Goal: Task Accomplishment & Management: Use online tool/utility

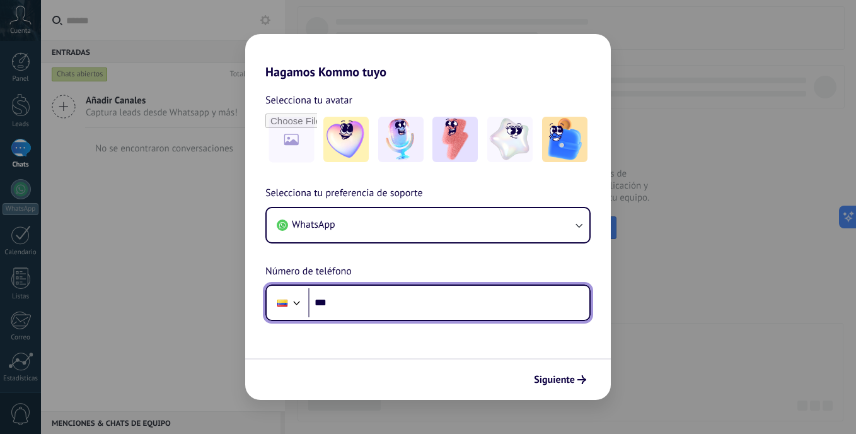
click at [349, 303] on input "***" at bounding box center [448, 302] width 281 height 29
type input "**********"
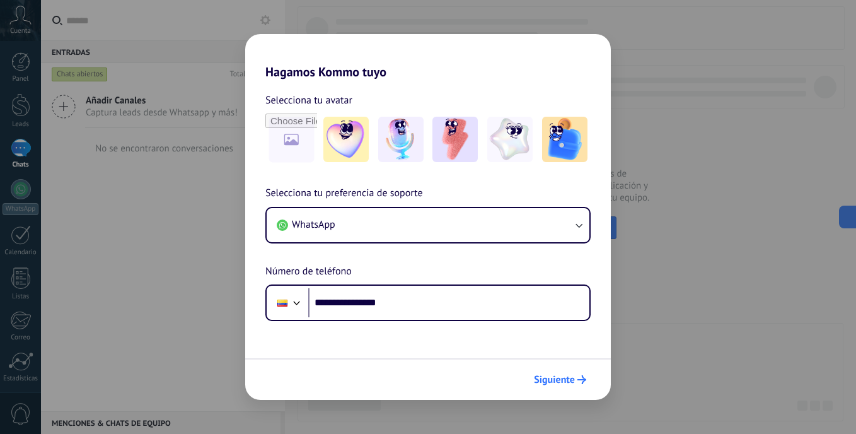
click at [569, 376] on span "Siguiente" at bounding box center [554, 379] width 41 height 9
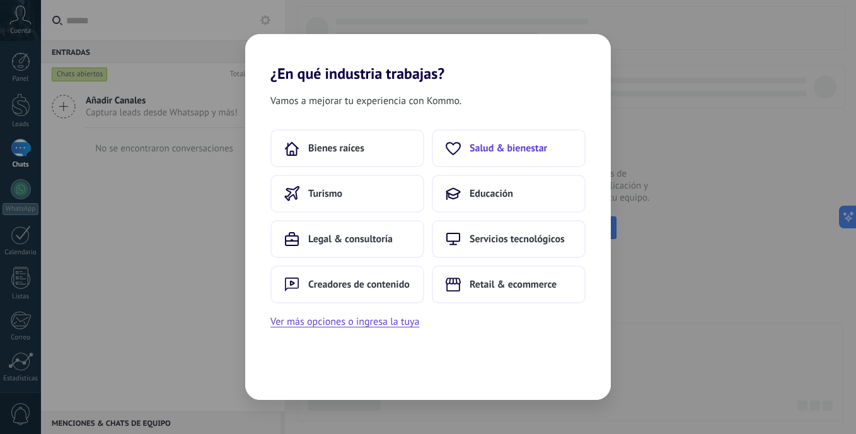
click at [488, 153] on span "Salud & bienestar" at bounding box center [509, 148] width 78 height 13
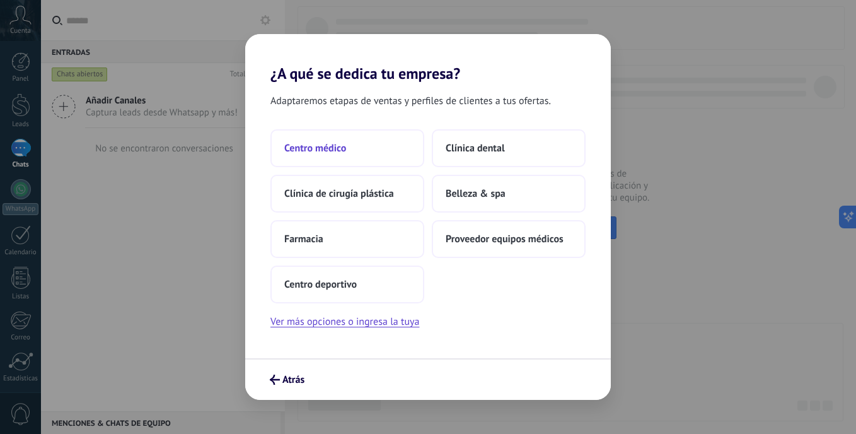
click at [329, 151] on span "Centro médico" at bounding box center [315, 148] width 62 height 13
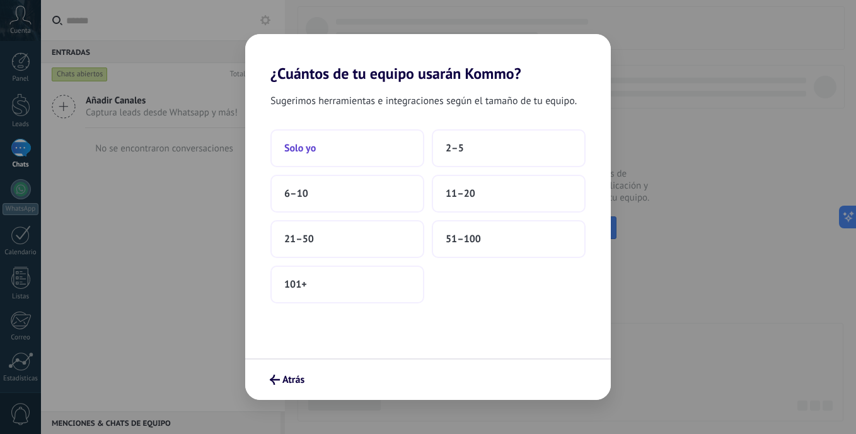
click at [335, 153] on button "Solo yo" at bounding box center [348, 148] width 154 height 38
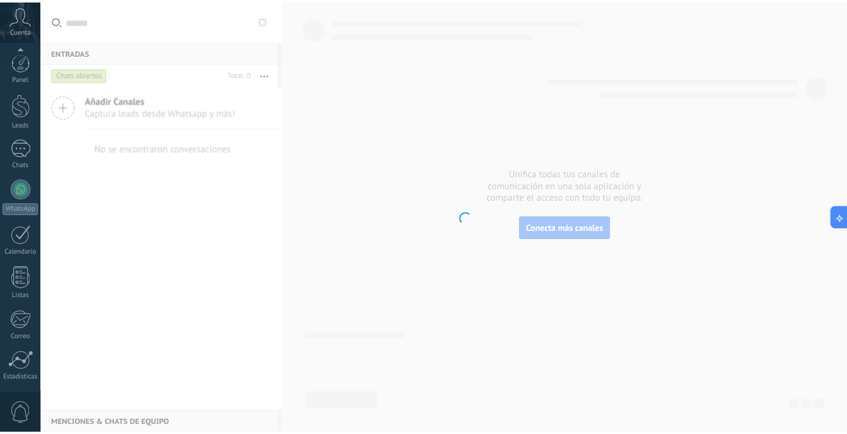
scroll to position [91, 0]
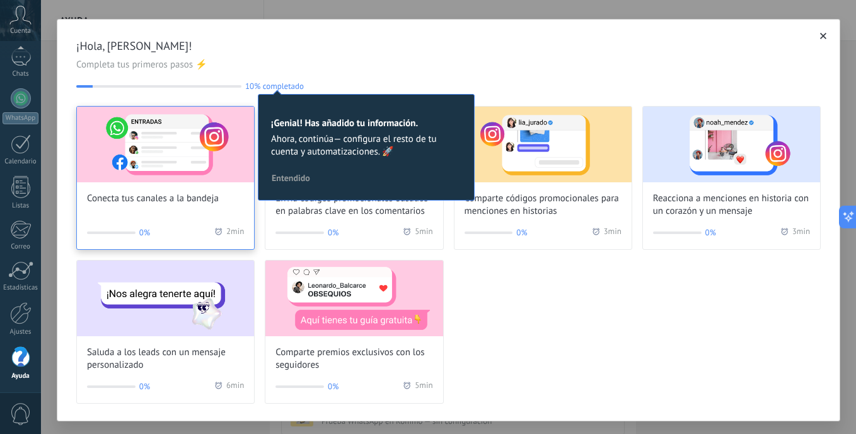
click at [161, 154] on img at bounding box center [165, 145] width 177 height 76
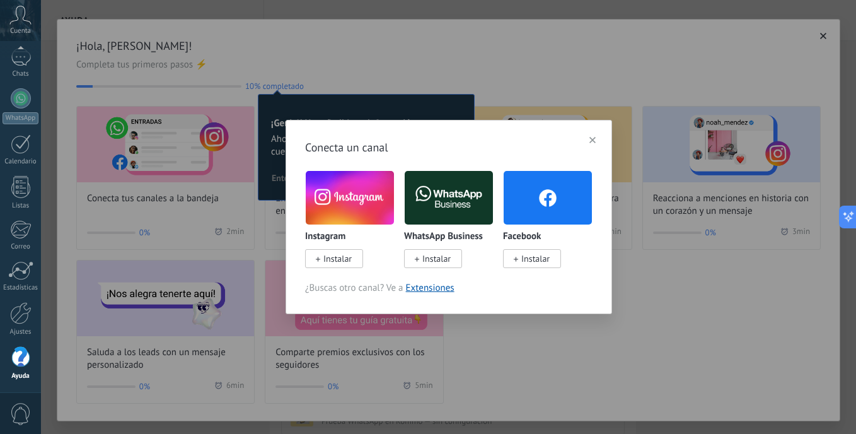
click at [518, 206] on img at bounding box center [548, 198] width 88 height 60
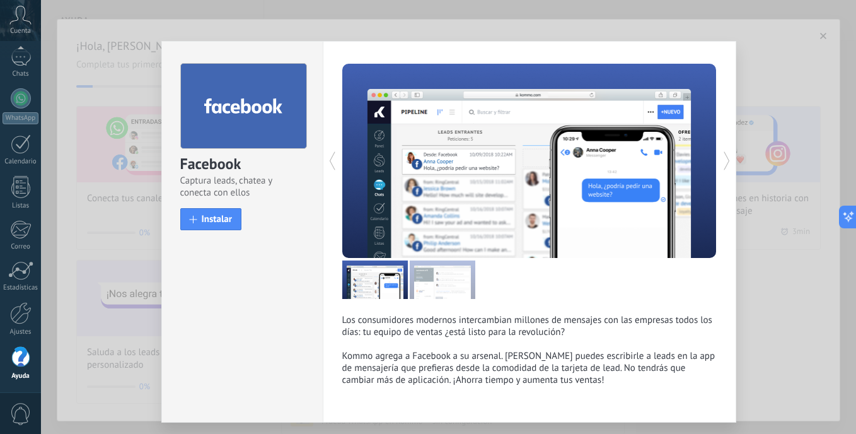
click at [764, 33] on div "Facebook Captura leads, chatea y conecta con ellos install Instalar Los consumi…" at bounding box center [448, 217] width 815 height 434
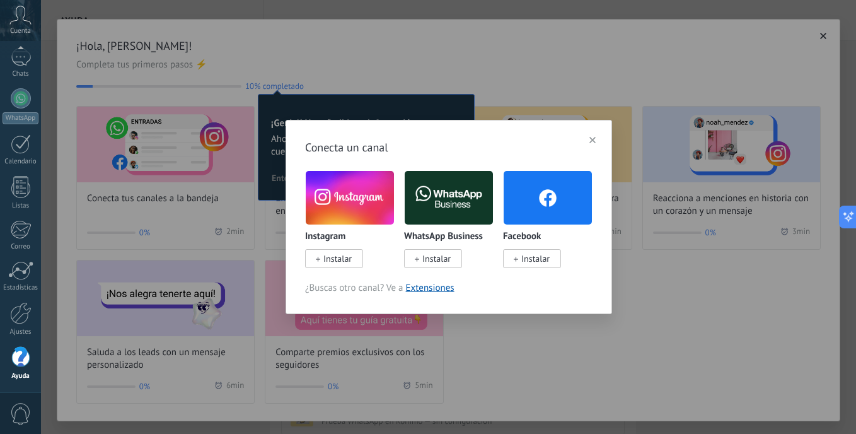
click at [595, 144] on span "button" at bounding box center [593, 140] width 6 height 9
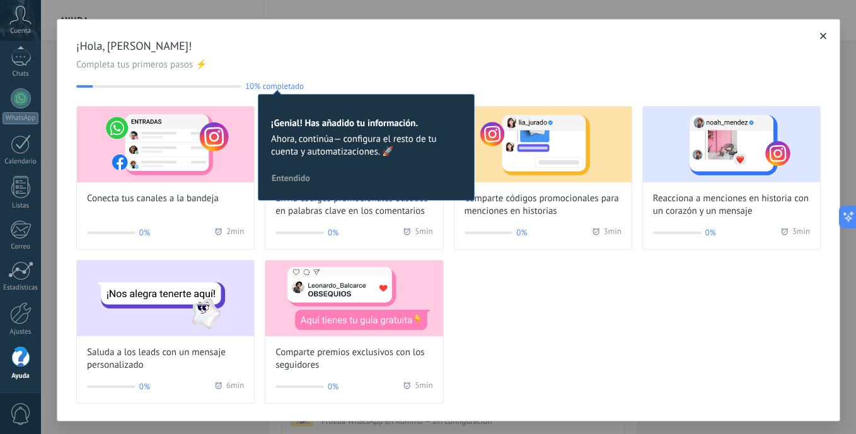
click at [293, 177] on span "Entendido" at bounding box center [291, 177] width 38 height 9
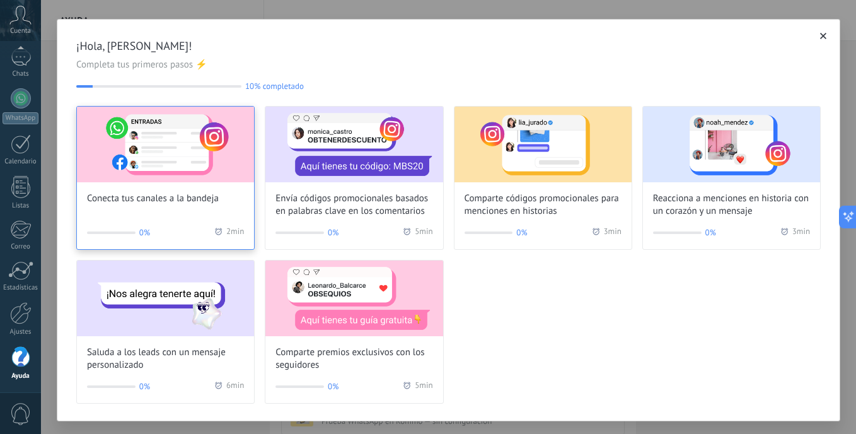
click at [188, 146] on img at bounding box center [165, 145] width 177 height 76
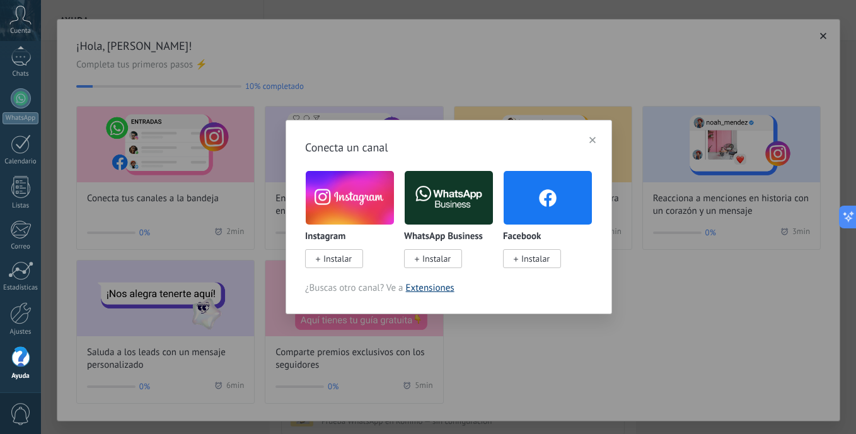
click at [424, 289] on link "Extensiones" at bounding box center [430, 288] width 49 height 12
click at [595, 141] on icon "button" at bounding box center [593, 140] width 6 height 6
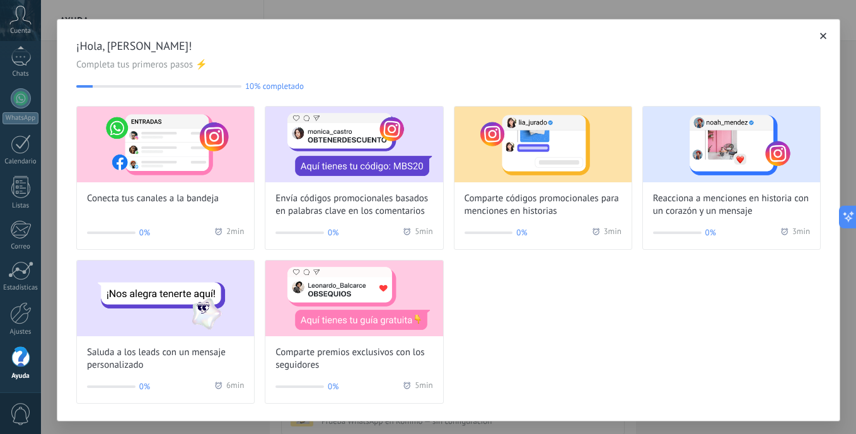
click at [820, 37] on icon "button" at bounding box center [823, 36] width 6 height 6
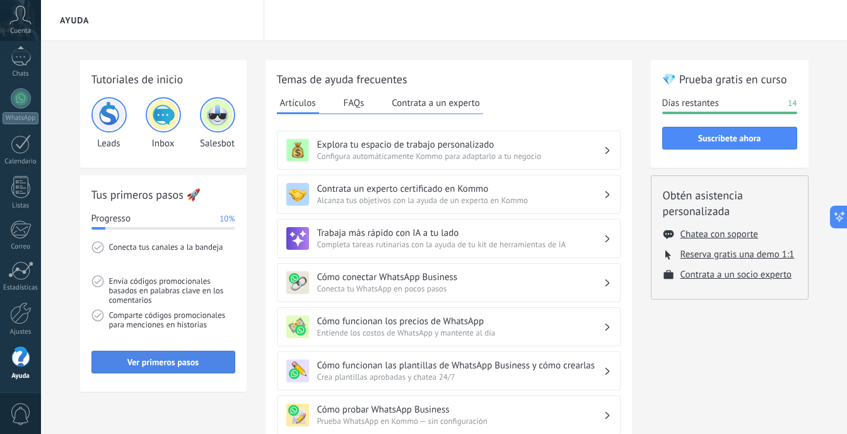
click at [187, 366] on span "Ver primeros pasos" at bounding box center [162, 362] width 71 height 9
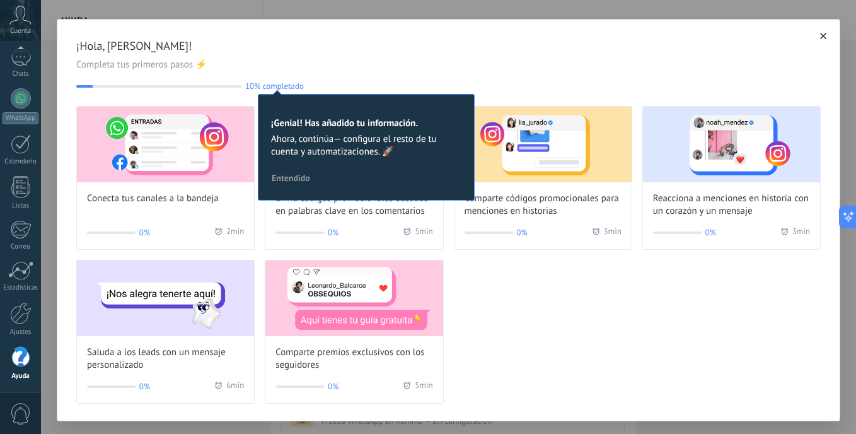
click at [820, 36] on icon "button" at bounding box center [823, 36] width 6 height 6
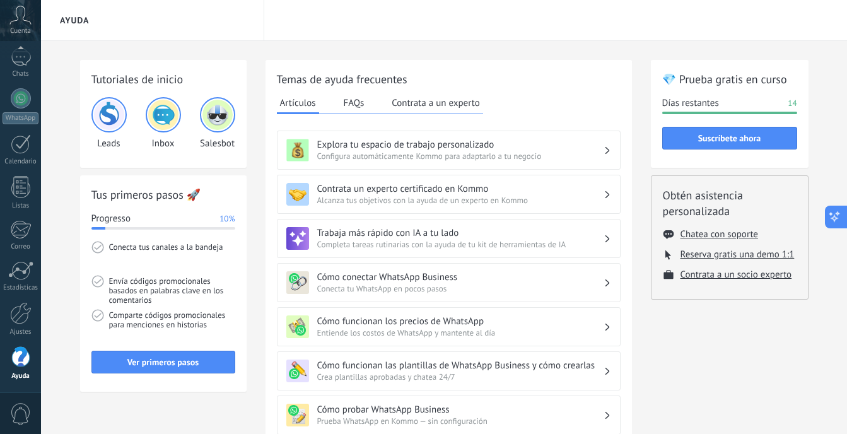
click at [841, 221] on button at bounding box center [836, 217] width 23 height 23
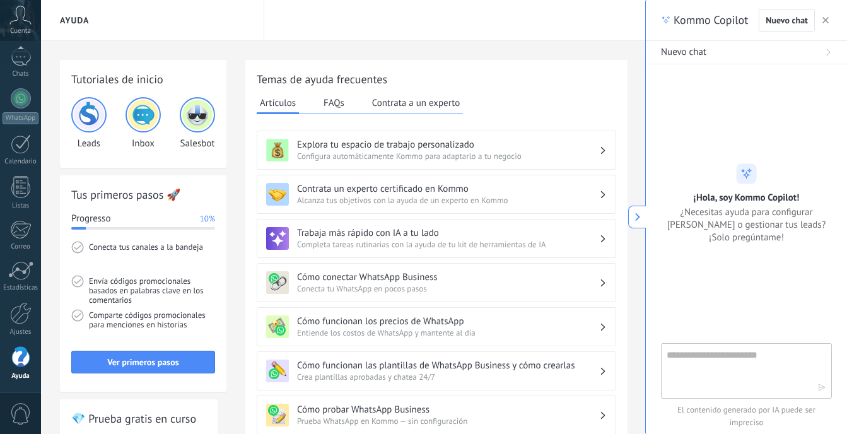
click at [823, 16] on span "button" at bounding box center [825, 20] width 6 height 9
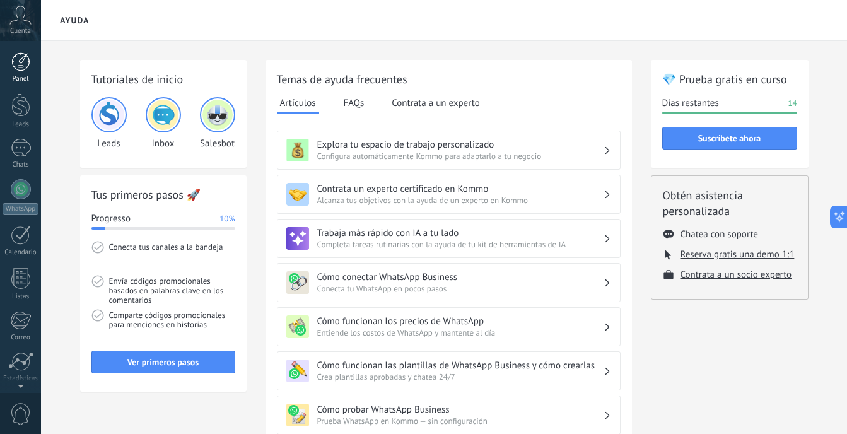
click at [21, 55] on div at bounding box center [20, 61] width 19 height 19
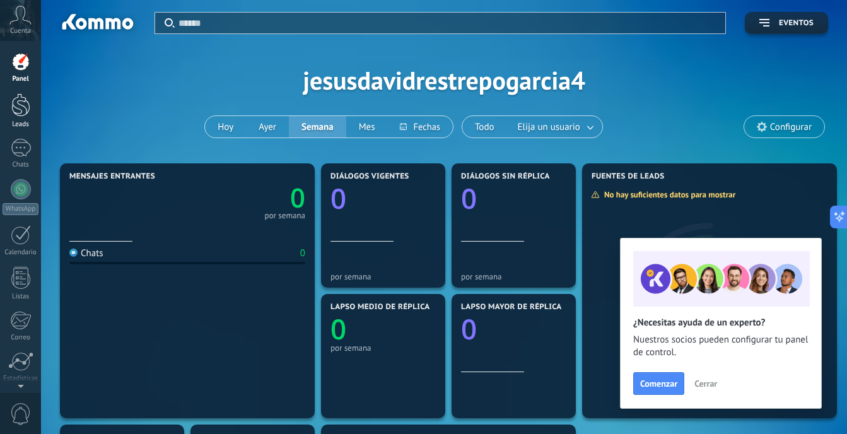
click at [23, 110] on div at bounding box center [20, 104] width 19 height 23
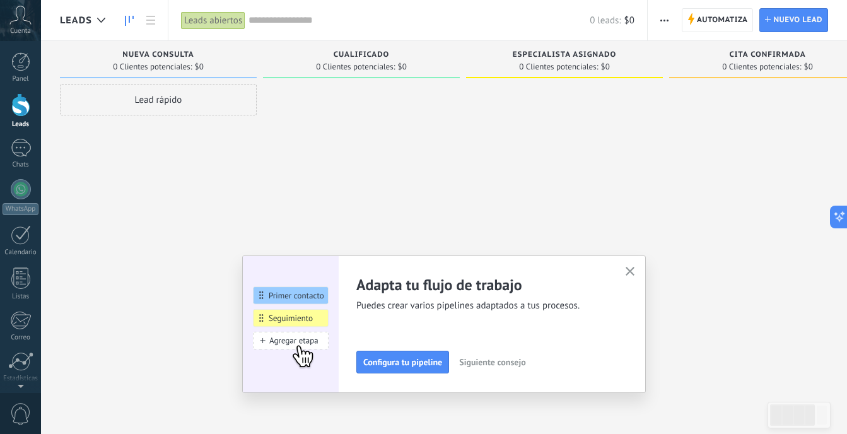
click at [629, 270] on button "button" at bounding box center [630, 272] width 16 height 17
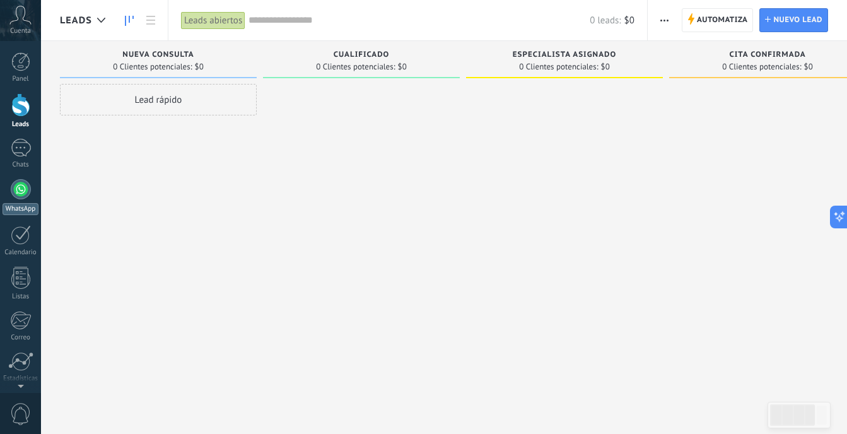
click at [24, 192] on div at bounding box center [21, 189] width 20 height 20
